Goal: Navigation & Orientation: Find specific page/section

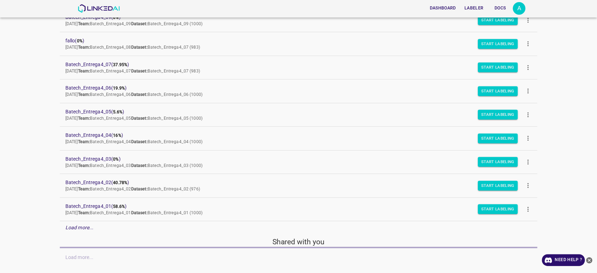
scroll to position [101, 0]
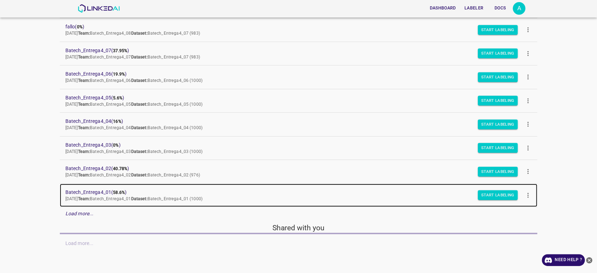
click at [102, 193] on span "Batech_Entrega4_01 ( 58.6% )" at bounding box center [292, 192] width 455 height 7
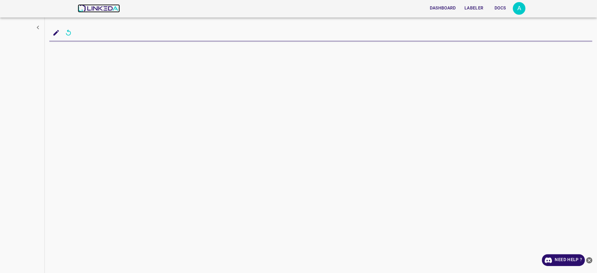
click at [107, 6] on img at bounding box center [99, 8] width 42 height 8
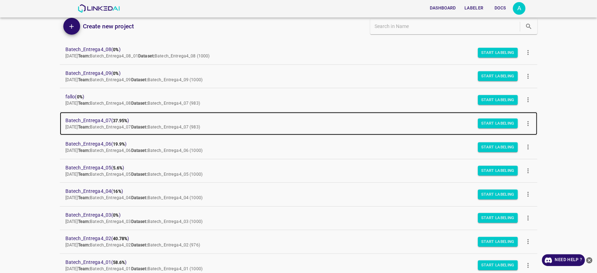
scroll to position [40, 0]
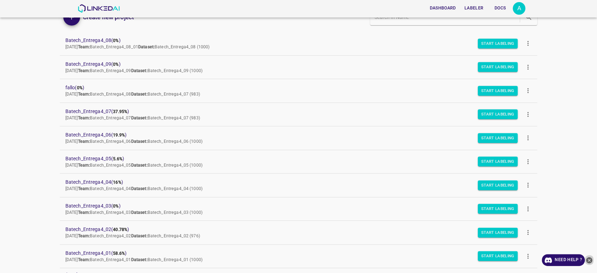
click at [589, 262] on icon "close-help" at bounding box center [589, 260] width 6 height 6
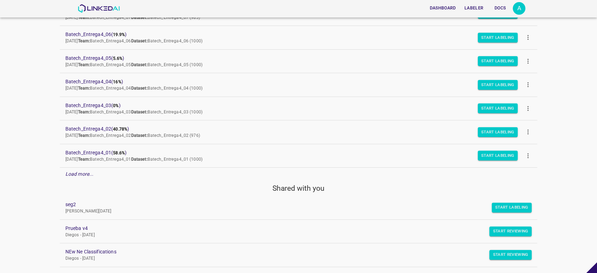
scroll to position [148, 0]
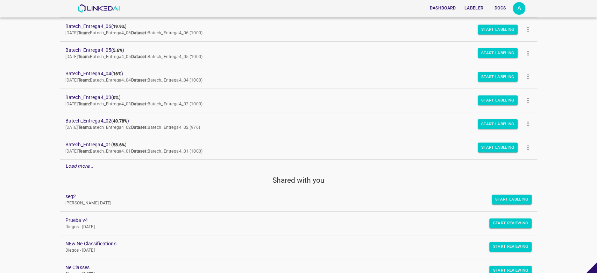
drag, startPoint x: 19, startPoint y: 119, endPoint x: 226, endPoint y: 154, distance: 210.3
click at [226, 154] on div "Dashboard Labeler Docs A Projects Datasets Teams Create new project Batech_Entr…" at bounding box center [298, 136] width 597 height 273
click at [3, 170] on div "Dashboard Labeler Docs A Projects Datasets Teams Create new project Batech_Entr…" at bounding box center [298, 136] width 597 height 273
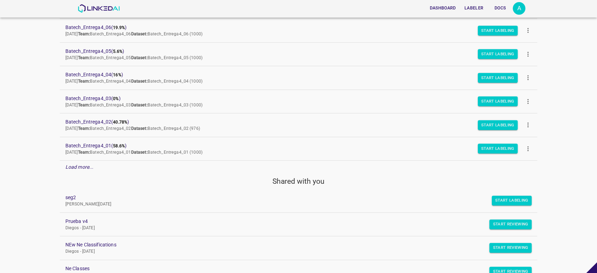
scroll to position [153, 0]
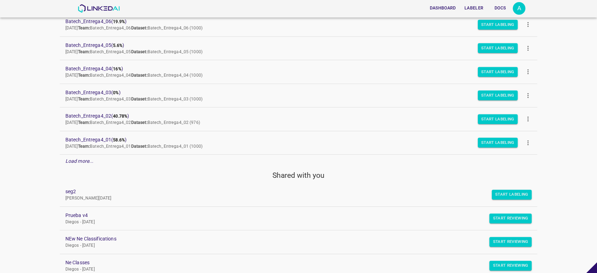
click at [0, 153] on div "Dashboard Labeler Docs A Projects Datasets Teams Create new project Batech_Entr…" at bounding box center [298, 136] width 597 height 273
drag, startPoint x: 55, startPoint y: 115, endPoint x: 228, endPoint y: 151, distance: 176.9
click at [228, 151] on div "Dashboard Labeler Docs A Projects Datasets Teams Create new project Batech_Entr…" at bounding box center [298, 136] width 597 height 273
click at [17, 133] on div "Dashboard Labeler Docs A Projects Datasets Teams Create new project Batech_Entr…" at bounding box center [298, 136] width 597 height 273
click at [55, 113] on div "Dashboard Labeler Docs A Projects Datasets Teams Create new project Batech_Entr…" at bounding box center [298, 136] width 597 height 273
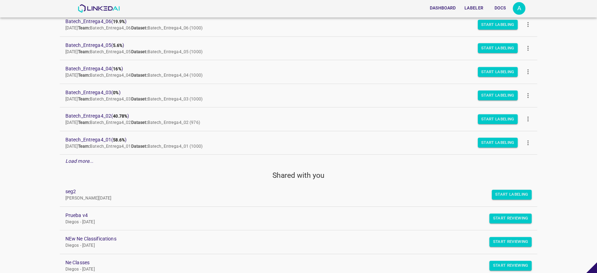
drag, startPoint x: 55, startPoint y: 113, endPoint x: 223, endPoint y: 146, distance: 171.2
click at [223, 146] on div "Dashboard Labeler Docs A Projects Datasets Teams Create new project Batech_Entr…" at bounding box center [298, 136] width 597 height 273
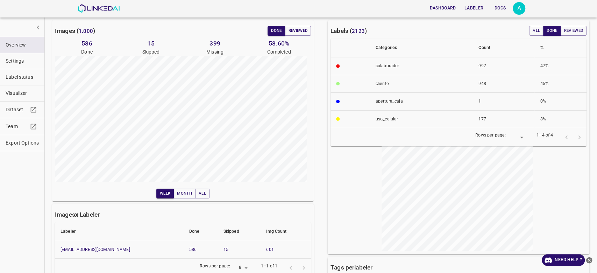
scroll to position [50, 0]
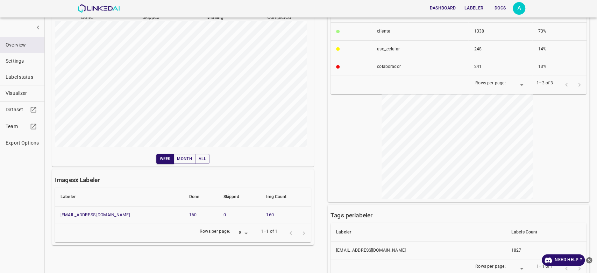
scroll to position [91, 0]
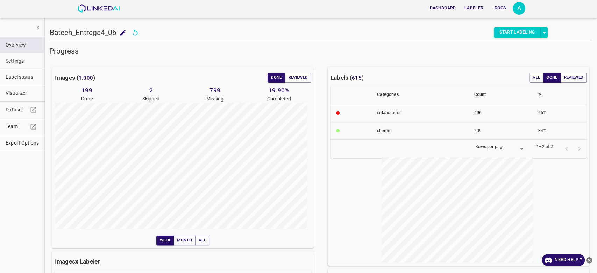
scroll to position [73, 0]
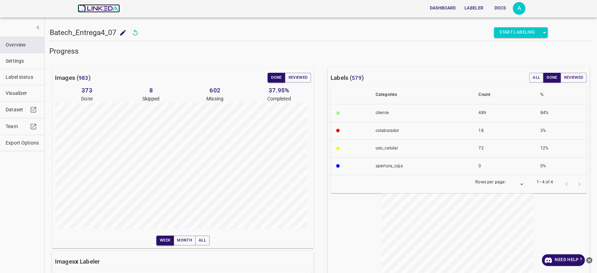
click at [95, 10] on img at bounding box center [99, 8] width 42 height 8
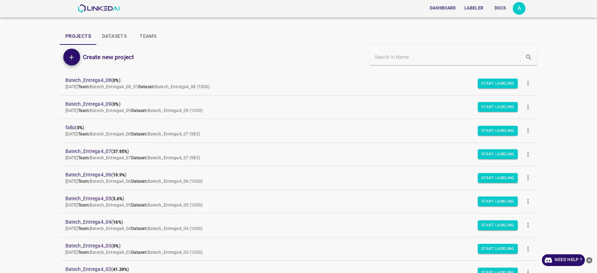
click at [588, 262] on icon "close-help" at bounding box center [589, 260] width 6 height 6
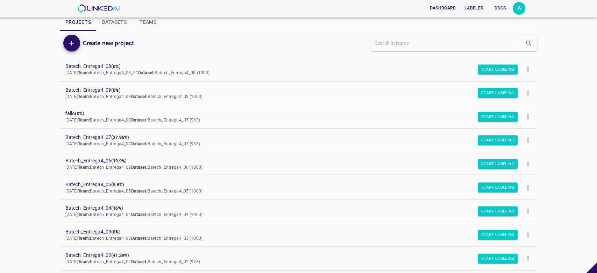
scroll to position [3, 0]
